Goal: Browse casually: Explore the website without a specific task or goal

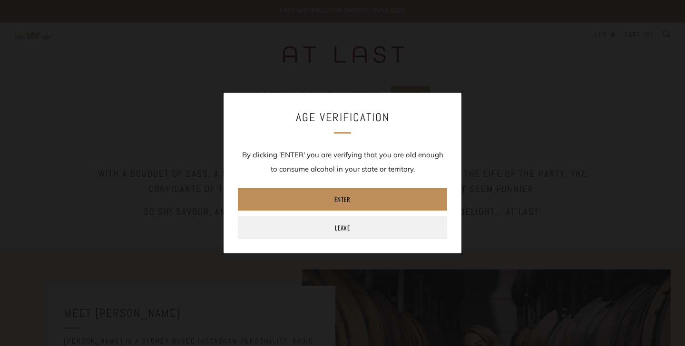
click at [345, 197] on link "Enter" at bounding box center [342, 199] width 209 height 23
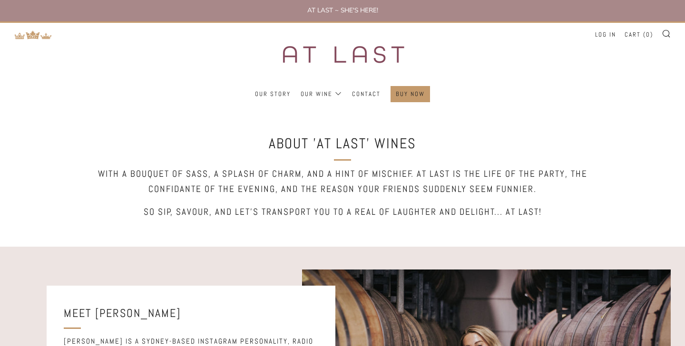
click at [0, 0] on div "AT LAST ~ SHE'S HERE! FREE SHIPPING FOR ORDERS OVER $200 Menu Search Cart Our S…" at bounding box center [342, 54] width 685 height 108
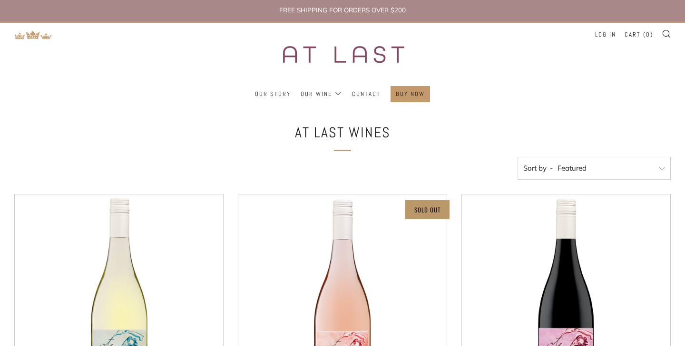
click at [334, 58] on img at bounding box center [342, 54] width 166 height 63
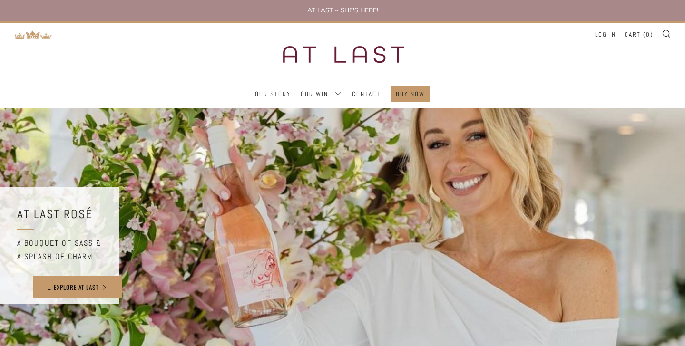
drag, startPoint x: 322, startPoint y: 51, endPoint x: 513, endPoint y: 4, distance: 197.3
click at [0, 0] on div "AT LAST ~ SHE'S HERE! FREE SHIPPING FOR ORDERS OVER $200 Menu Search Cart Our S…" at bounding box center [342, 54] width 685 height 108
